Goal: Find specific page/section: Find specific page/section

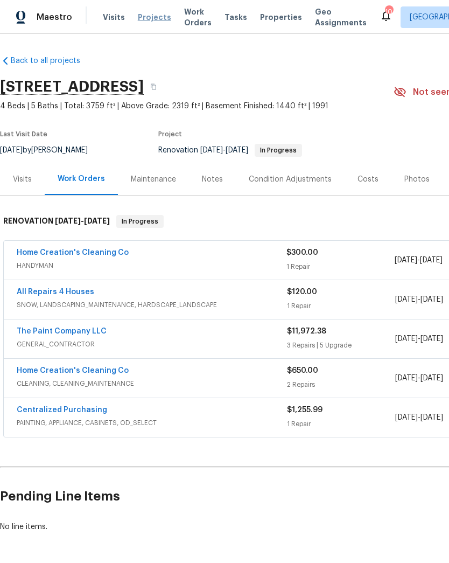
click at [162, 16] on span "Projects" at bounding box center [154, 17] width 33 height 11
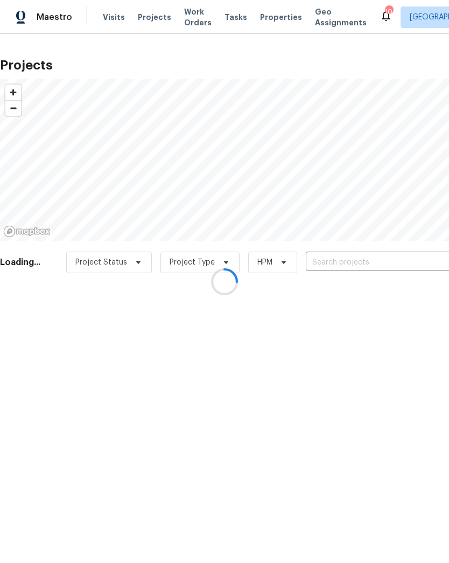
click at [354, 261] on div at bounding box center [224, 281] width 449 height 563
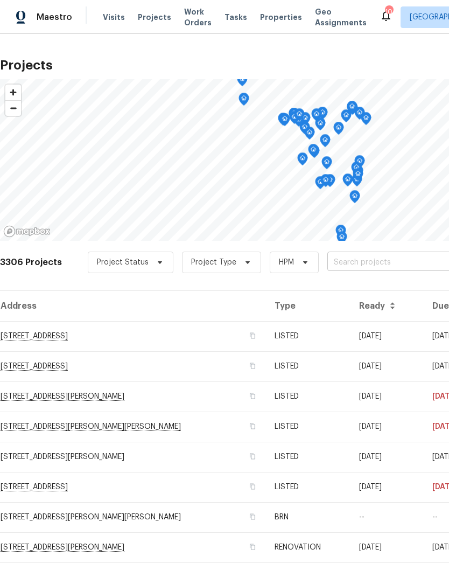
click at [364, 254] on input "text" at bounding box center [388, 262] width 123 height 17
type input "417 dove"
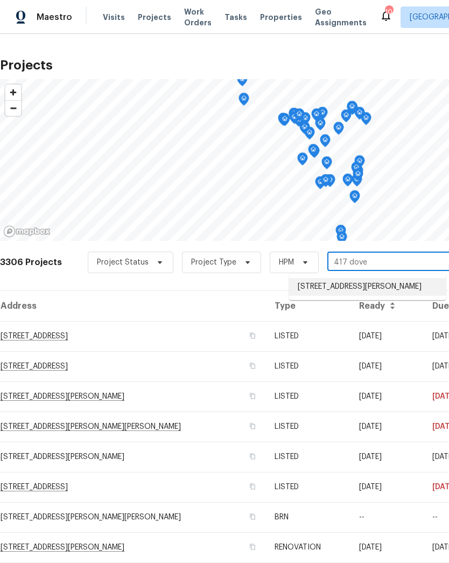
click at [365, 285] on li "[STREET_ADDRESS][PERSON_NAME]" at bounding box center [367, 287] width 157 height 18
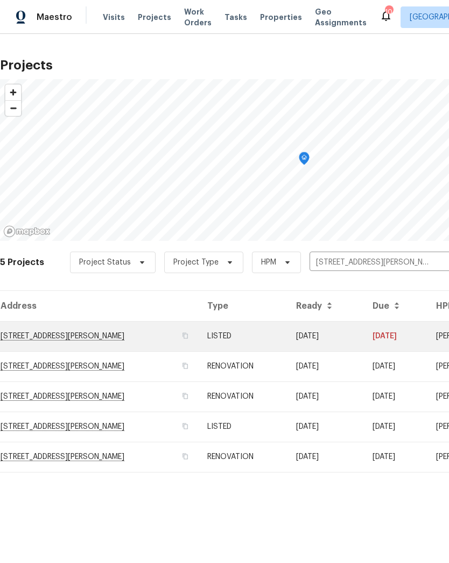
click at [86, 334] on td "[STREET_ADDRESS][PERSON_NAME]" at bounding box center [99, 336] width 199 height 30
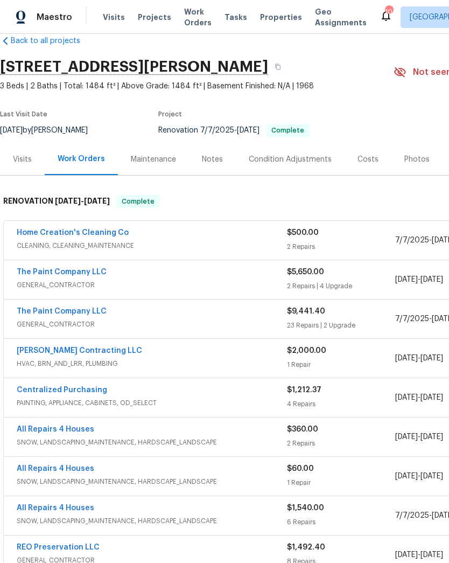
scroll to position [19, 0]
click at [219, 159] on div "Notes" at bounding box center [212, 160] width 21 height 11
